Goal: Task Accomplishment & Management: Complete application form

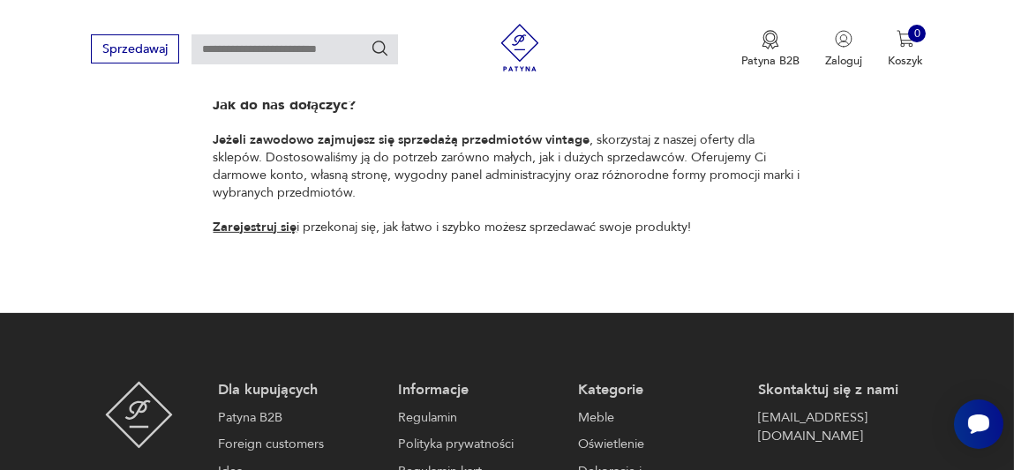
scroll to position [1411, 0]
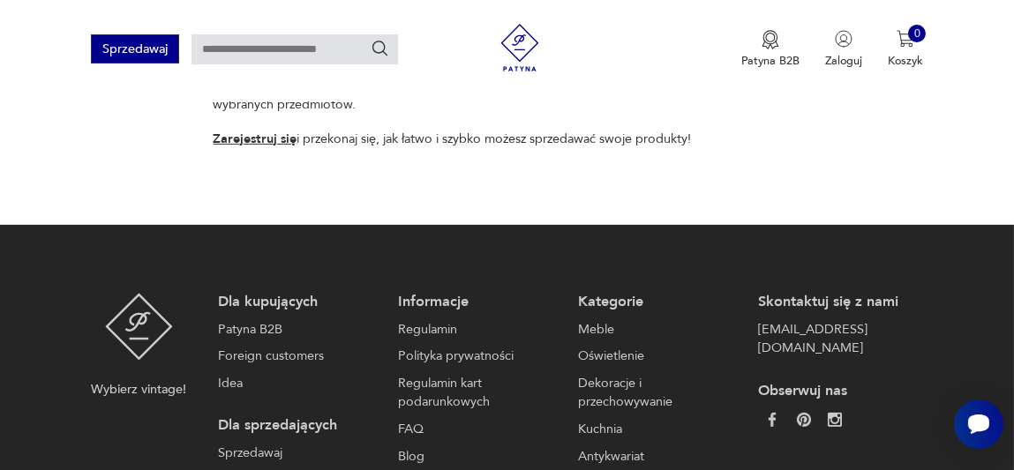
click at [137, 50] on button "Sprzedawaj" at bounding box center [134, 48] width 87 height 29
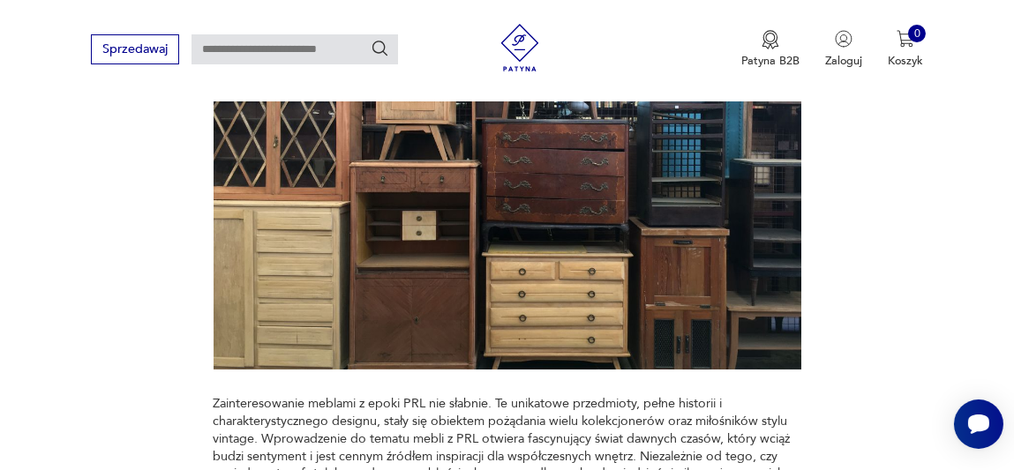
scroll to position [1243, 0]
